Goal: Information Seeking & Learning: Learn about a topic

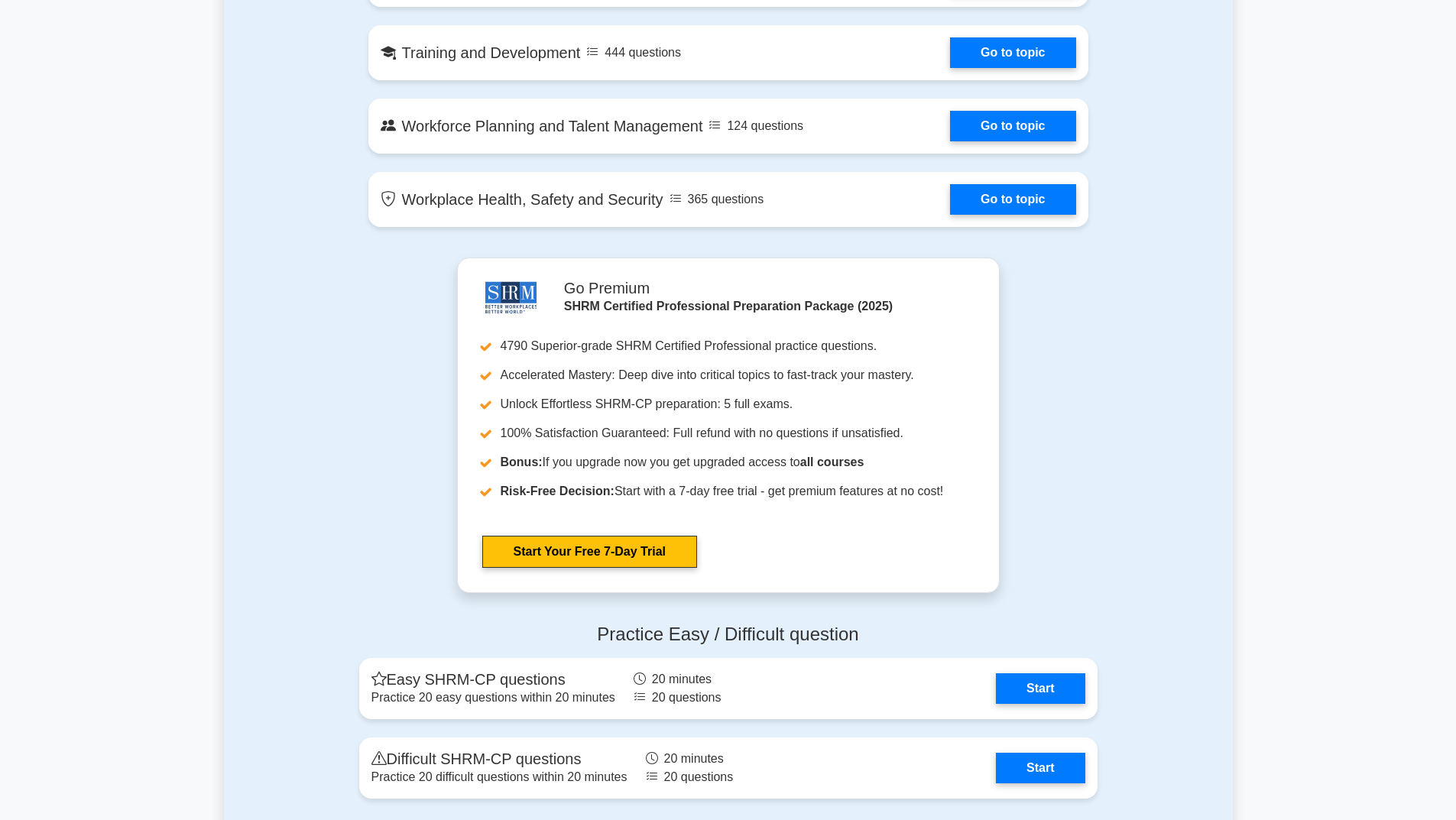
scroll to position [1910, 0]
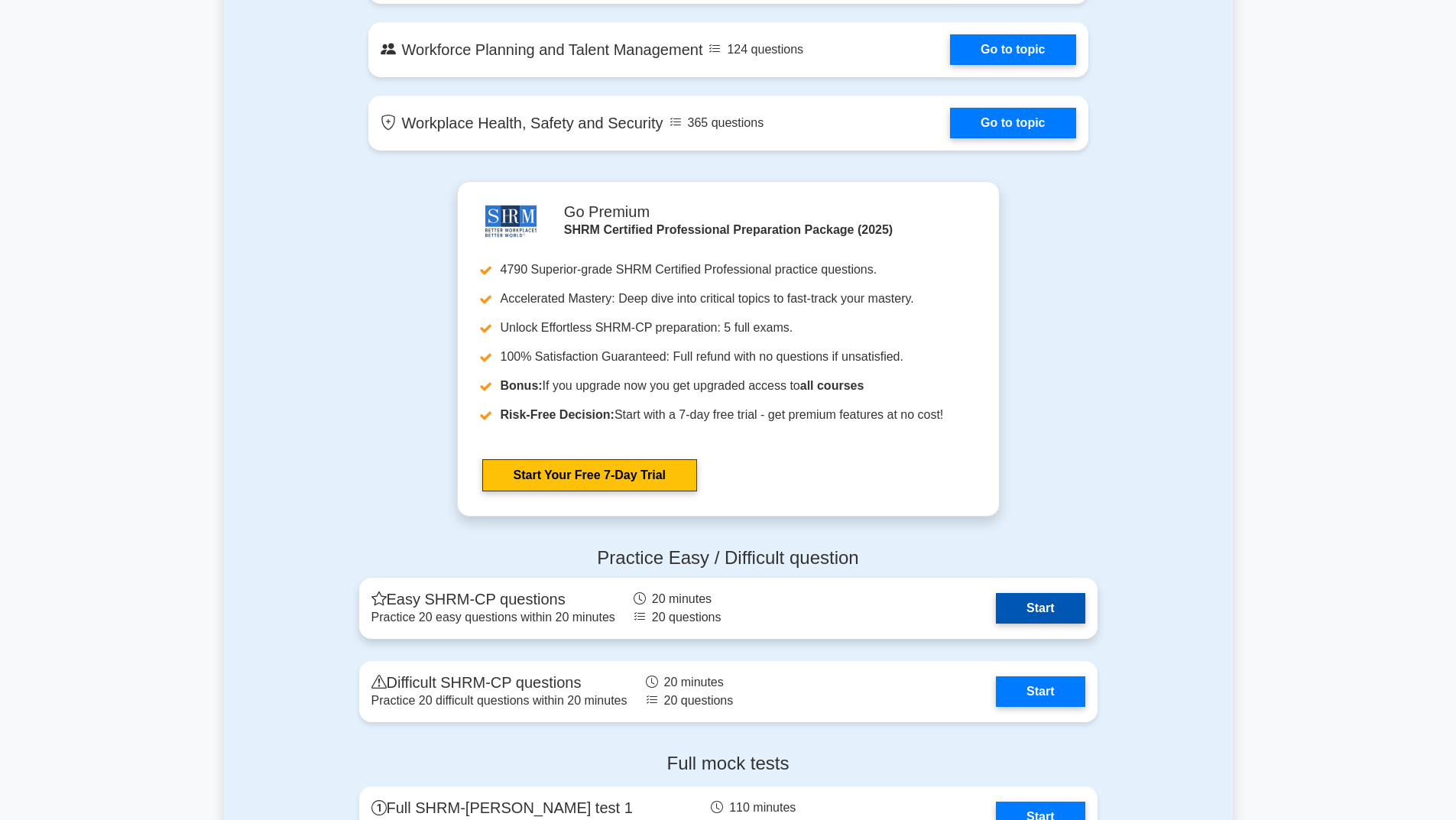
click at [1015, 607] on link "Start" at bounding box center [1040, 608] width 89 height 30
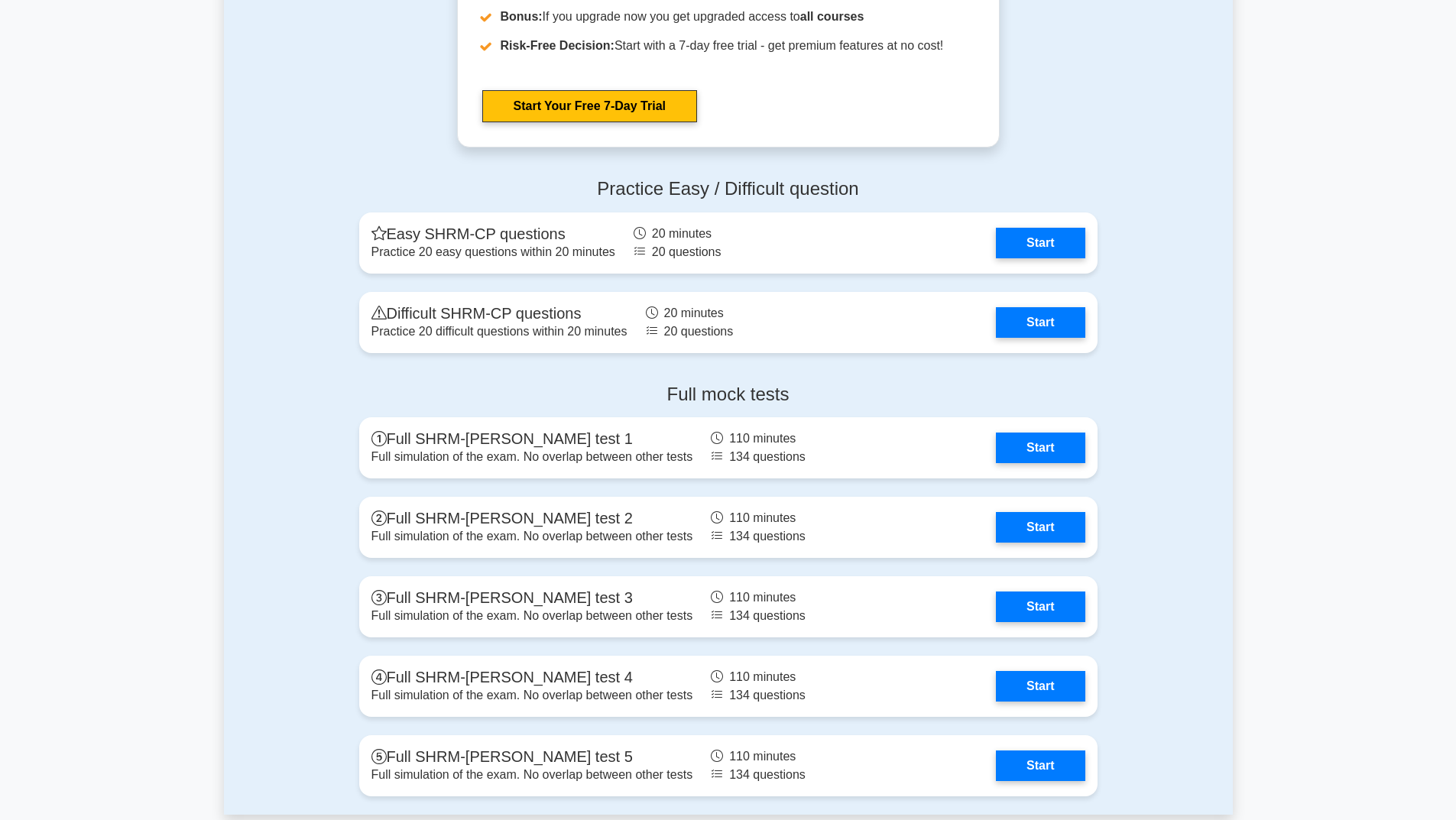
scroll to position [2522, 0]
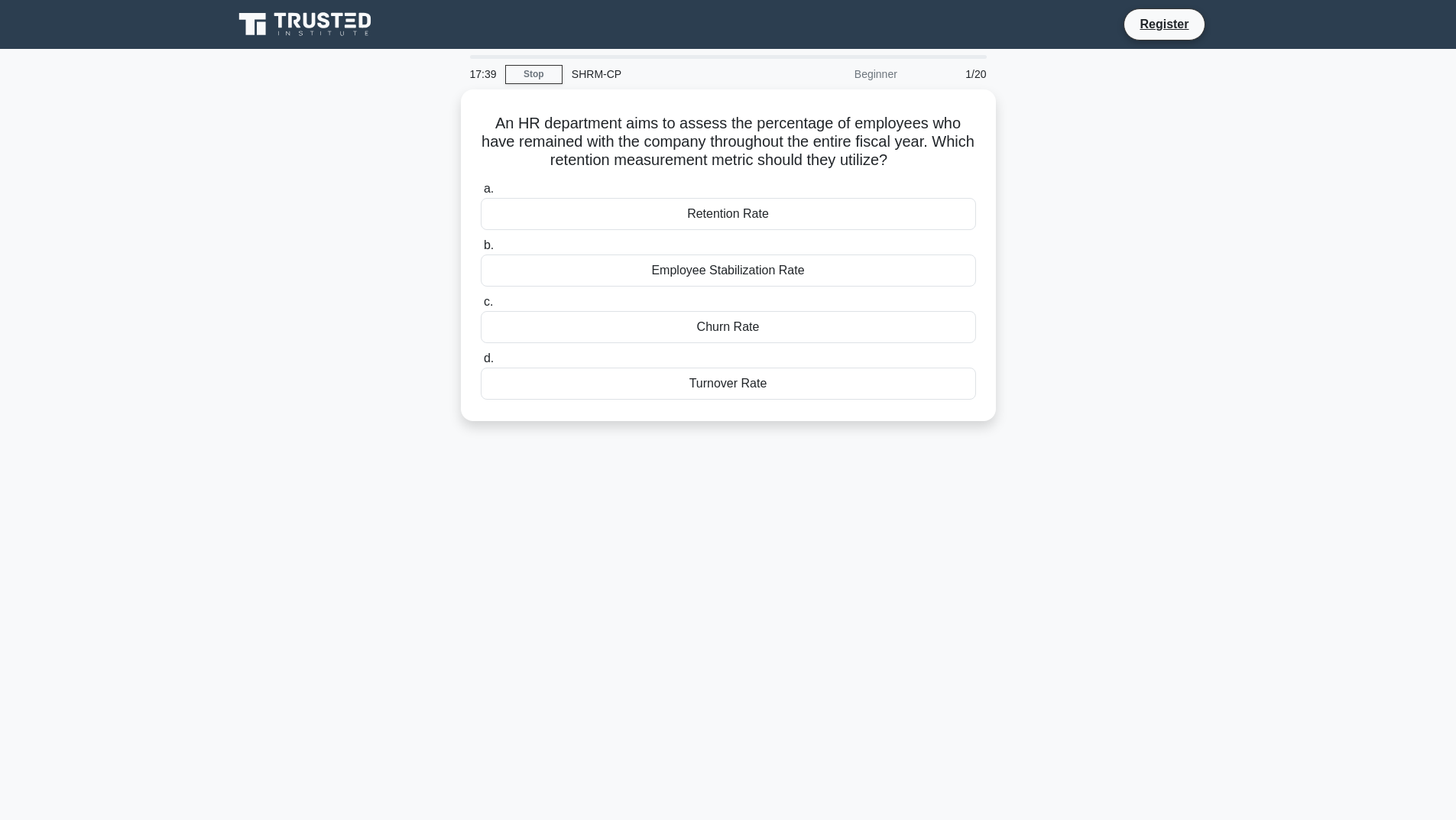
click at [587, 79] on div "SHRM-CP" at bounding box center [668, 73] width 210 height 30
click at [712, 381] on div "Turnover Rate" at bounding box center [728, 379] width 495 height 32
click at [481, 360] on input "d. Turnover Rate" at bounding box center [481, 355] width 0 height 10
